Goal: Information Seeking & Learning: Learn about a topic

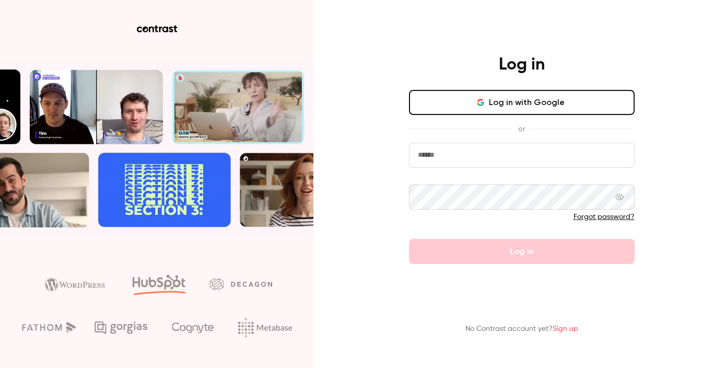
click at [475, 112] on button "Log in with Google" at bounding box center [522, 102] width 226 height 25
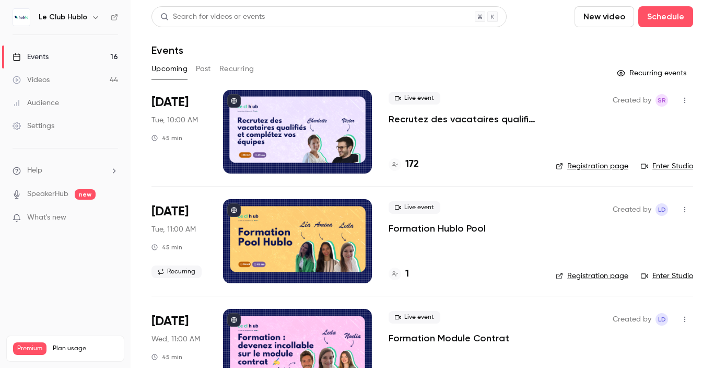
click at [200, 64] on button "Past" at bounding box center [203, 69] width 15 height 17
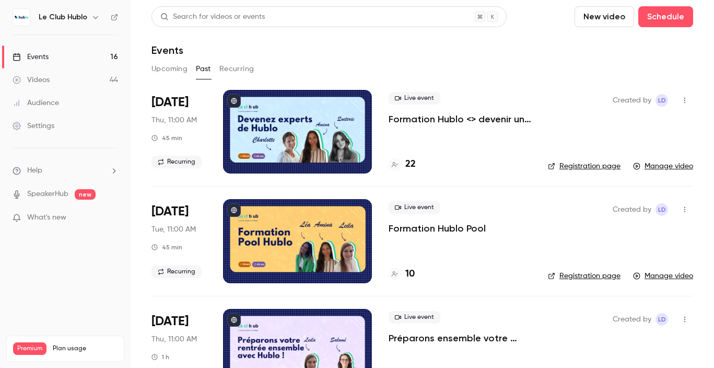
click at [53, 101] on div "Audience" at bounding box center [36, 103] width 47 height 10
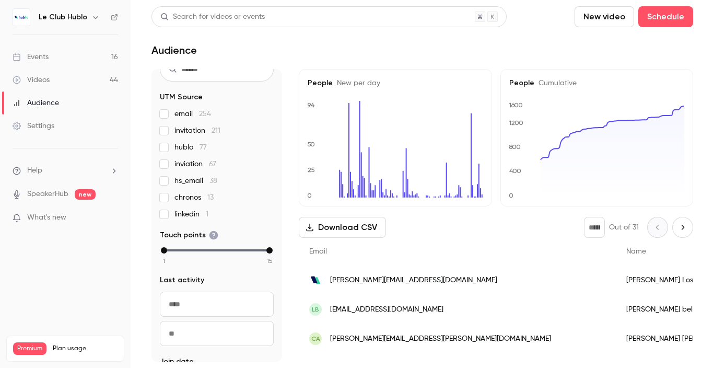
scroll to position [112, 0]
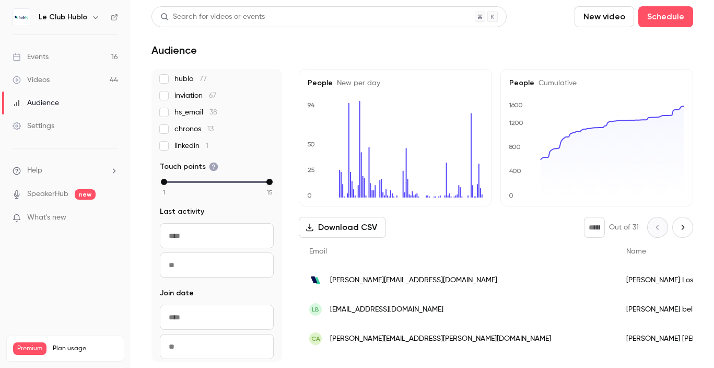
click at [73, 66] on link "Events 16" at bounding box center [65, 56] width 131 height 23
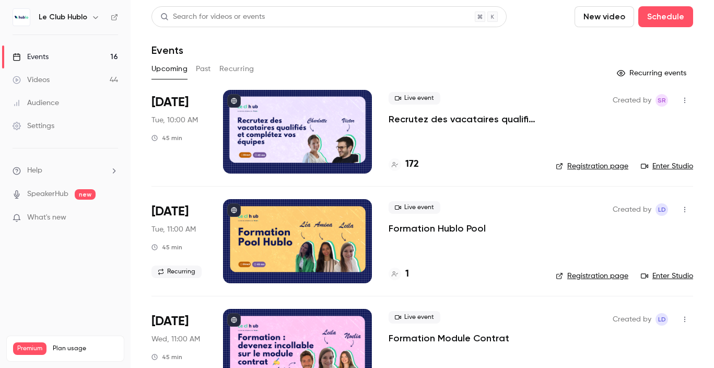
click at [199, 73] on button "Past" at bounding box center [203, 69] width 15 height 17
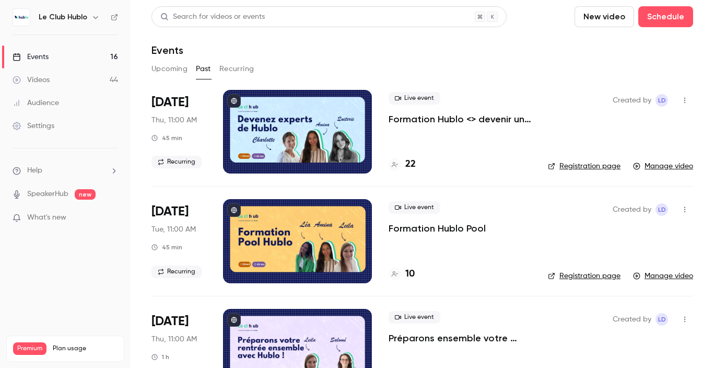
click at [516, 125] on div "Live event Formation Hublo <> devenir un expert de la plateforme ! 22" at bounding box center [460, 132] width 143 height 84
click at [506, 120] on p "Formation Hublo <> devenir un expert de la plateforme !" at bounding box center [460, 119] width 143 height 13
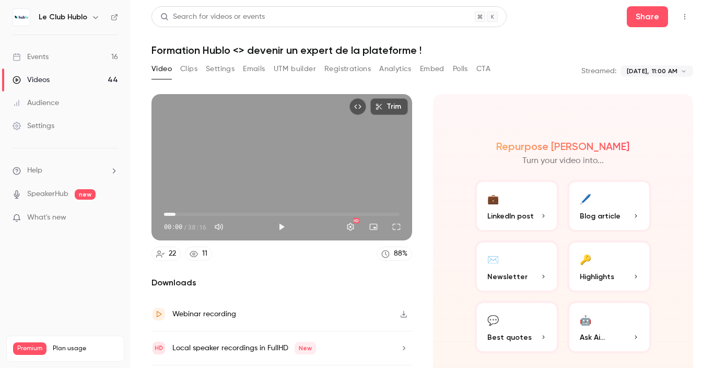
click at [176, 213] on span "01:52" at bounding box center [282, 214] width 236 height 17
click at [207, 214] on span "01:52" at bounding box center [282, 214] width 236 height 17
click at [274, 228] on button "Play" at bounding box center [281, 226] width 21 height 21
click at [226, 214] on span "10:01" at bounding box center [282, 214] width 236 height 17
click at [237, 214] on span "10:02" at bounding box center [282, 214] width 236 height 17
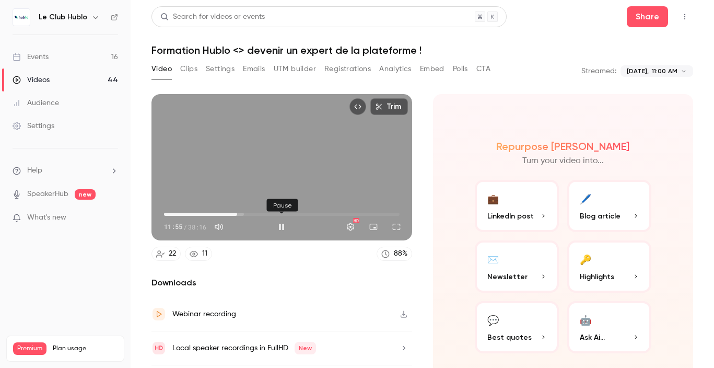
click at [286, 225] on button "Pause" at bounding box center [281, 226] width 21 height 21
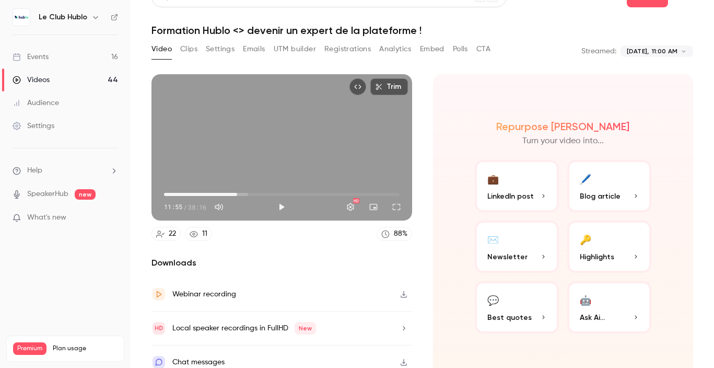
scroll to position [31, 0]
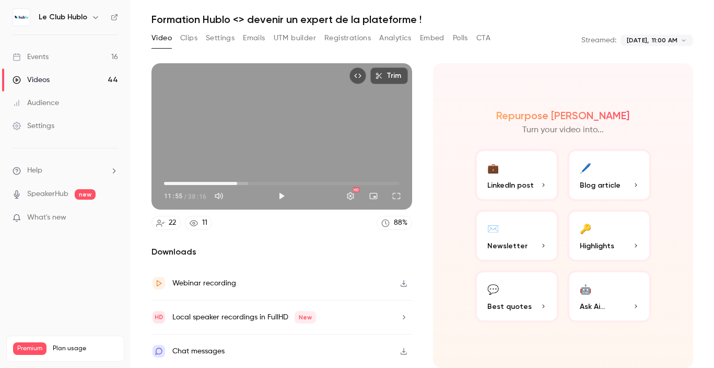
type input "*****"
click at [387, 39] on button "Analytics" at bounding box center [395, 38] width 32 height 17
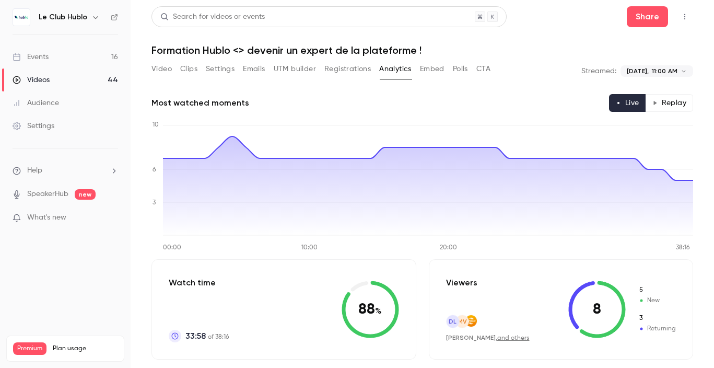
click at [169, 74] on button "Video" at bounding box center [162, 69] width 20 height 17
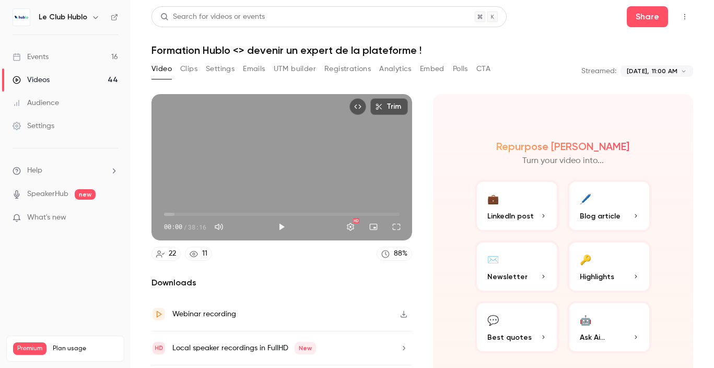
click at [73, 76] on link "Videos 44" at bounding box center [65, 79] width 131 height 23
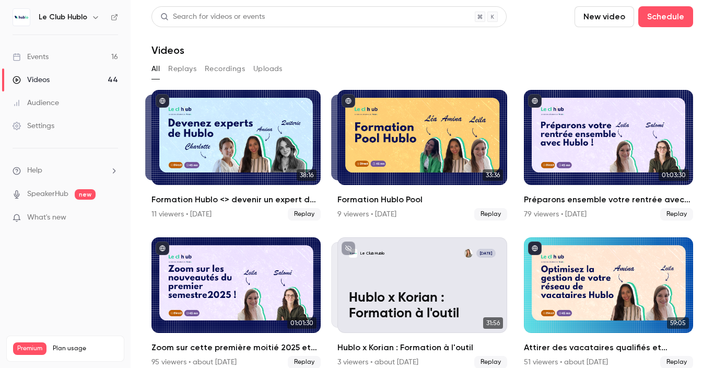
click at [190, 71] on button "Replays" at bounding box center [182, 69] width 28 height 17
click at [66, 53] on link "Events 16" at bounding box center [65, 56] width 131 height 23
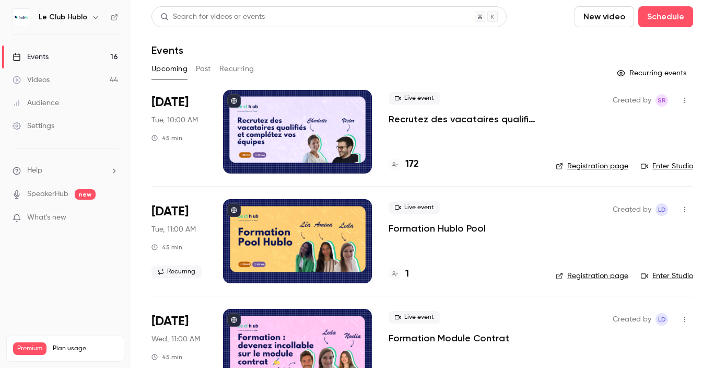
click at [196, 72] on button "Past" at bounding box center [203, 69] width 15 height 17
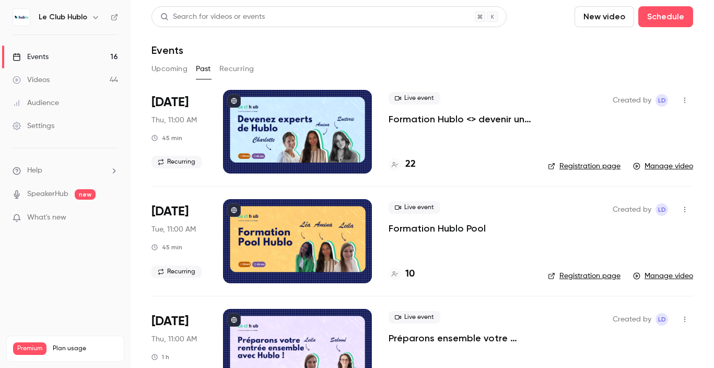
scroll to position [5, 0]
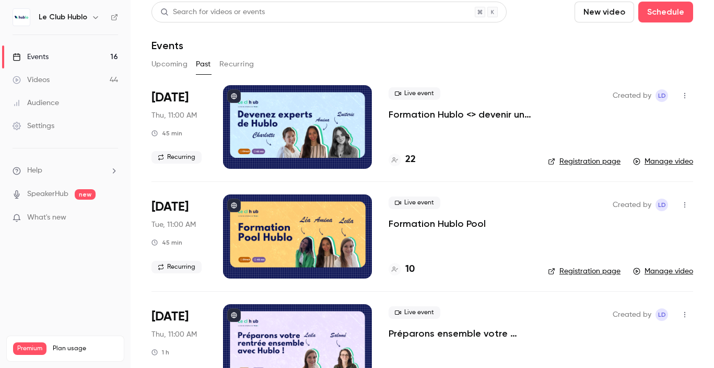
click at [584, 161] on link "Registration page" at bounding box center [584, 161] width 73 height 10
click at [168, 56] on button "Upcoming" at bounding box center [170, 64] width 36 height 17
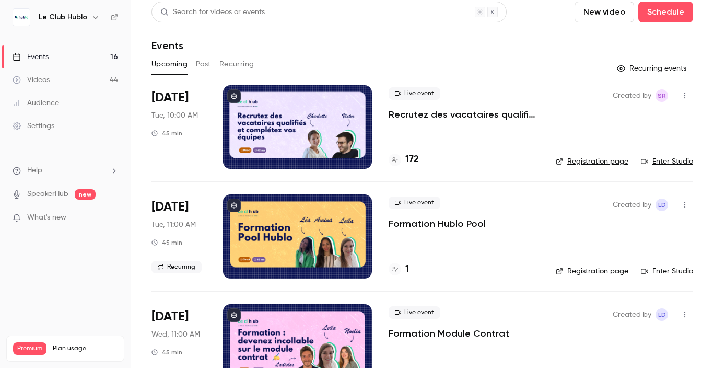
click at [236, 66] on button "Recurring" at bounding box center [236, 64] width 35 height 17
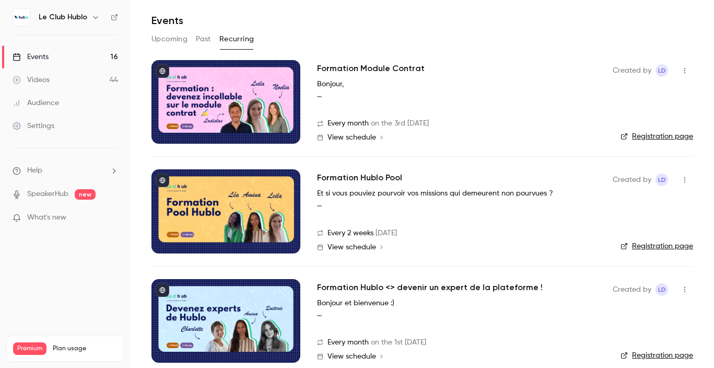
scroll to position [43, 0]
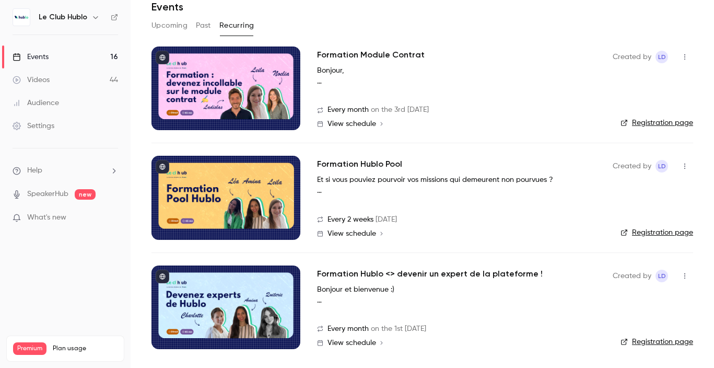
click at [653, 231] on link "Registration page" at bounding box center [657, 232] width 73 height 10
click at [655, 343] on link "Registration page" at bounding box center [657, 342] width 73 height 10
